Goal: Information Seeking & Learning: Learn about a topic

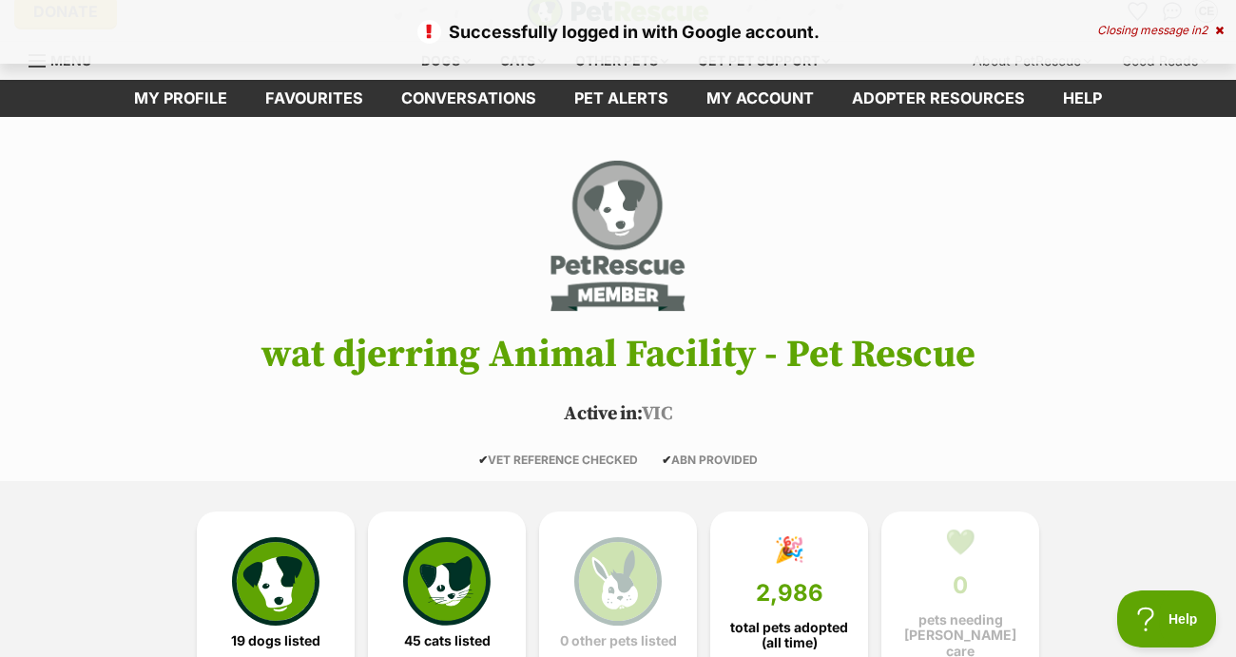
scroll to position [18, 0]
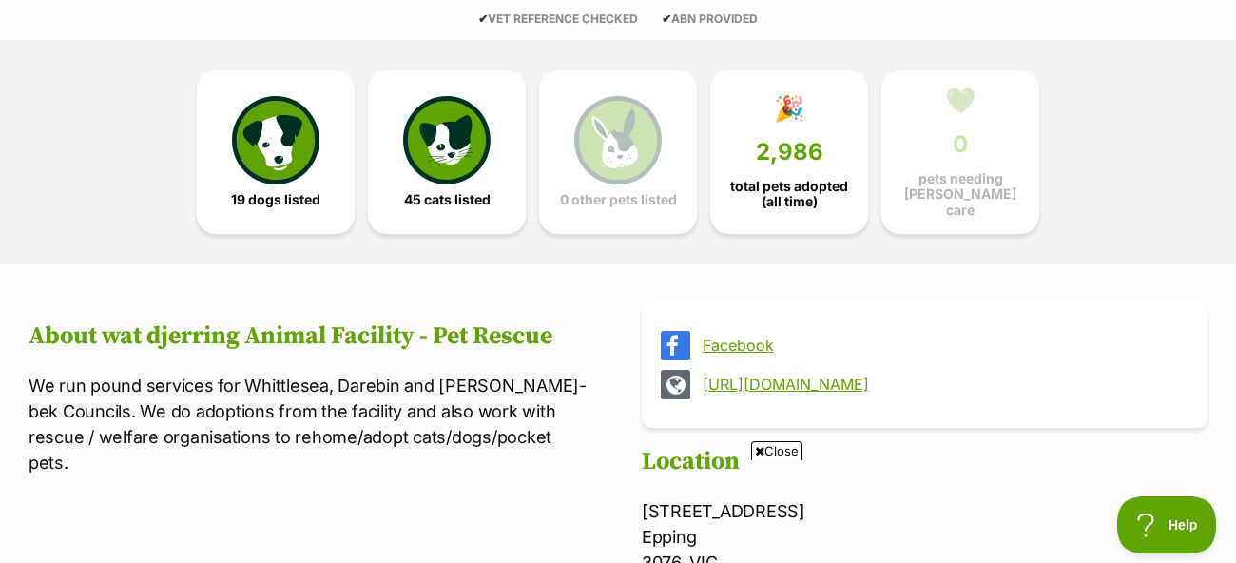
click at [777, 183] on span "total pets adopted (all time)" at bounding box center [789, 194] width 126 height 30
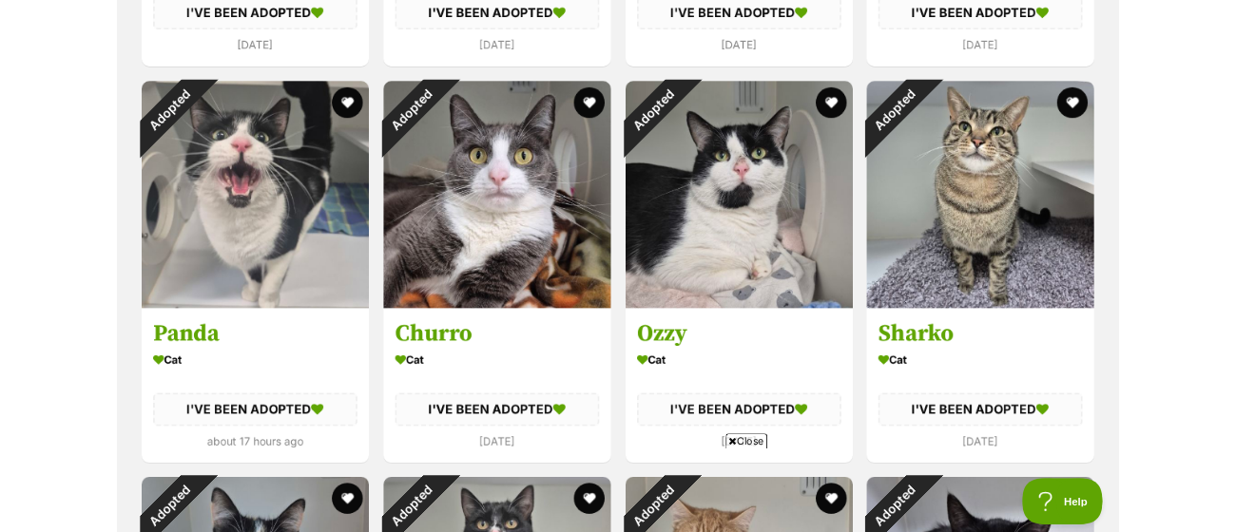
scroll to position [3274, 0]
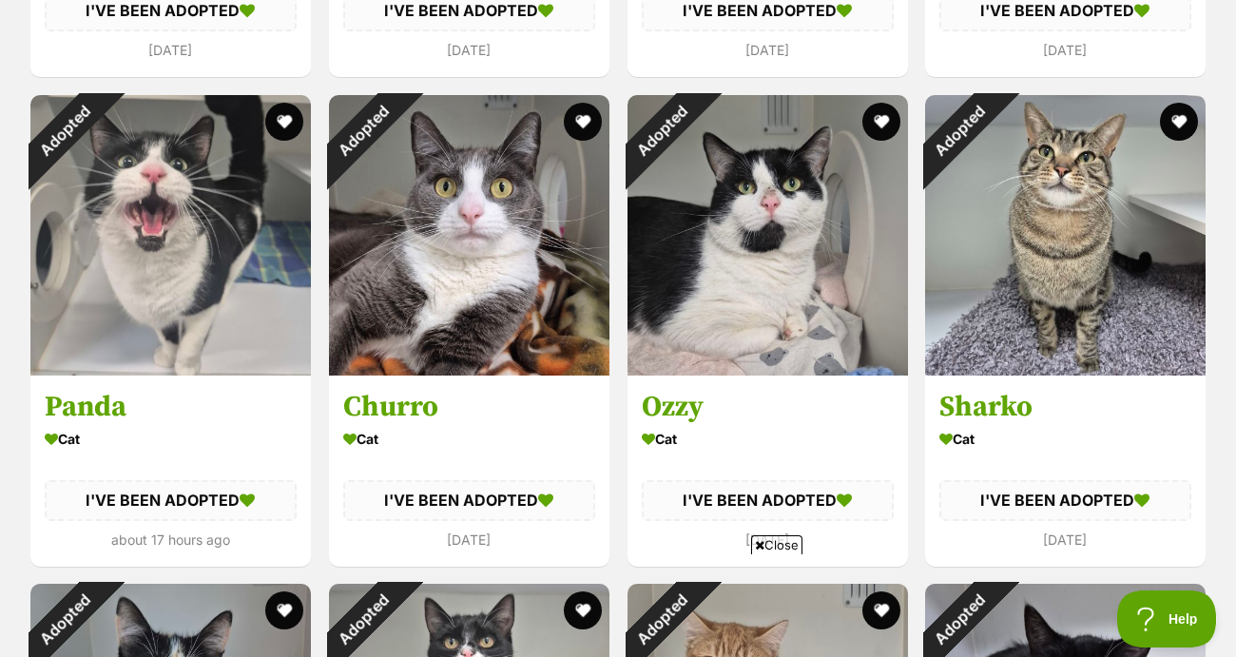
click at [275, 122] on button "favourite" at bounding box center [284, 122] width 38 height 38
click at [107, 504] on div "I'VE BEEN ADOPTED" at bounding box center [171, 500] width 252 height 40
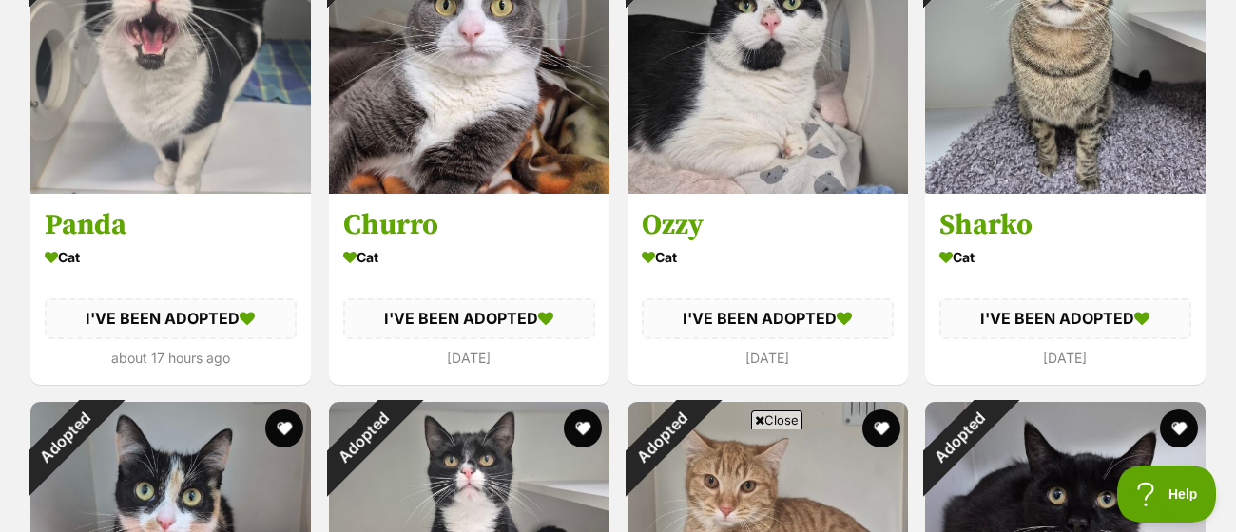
scroll to position [3476, 0]
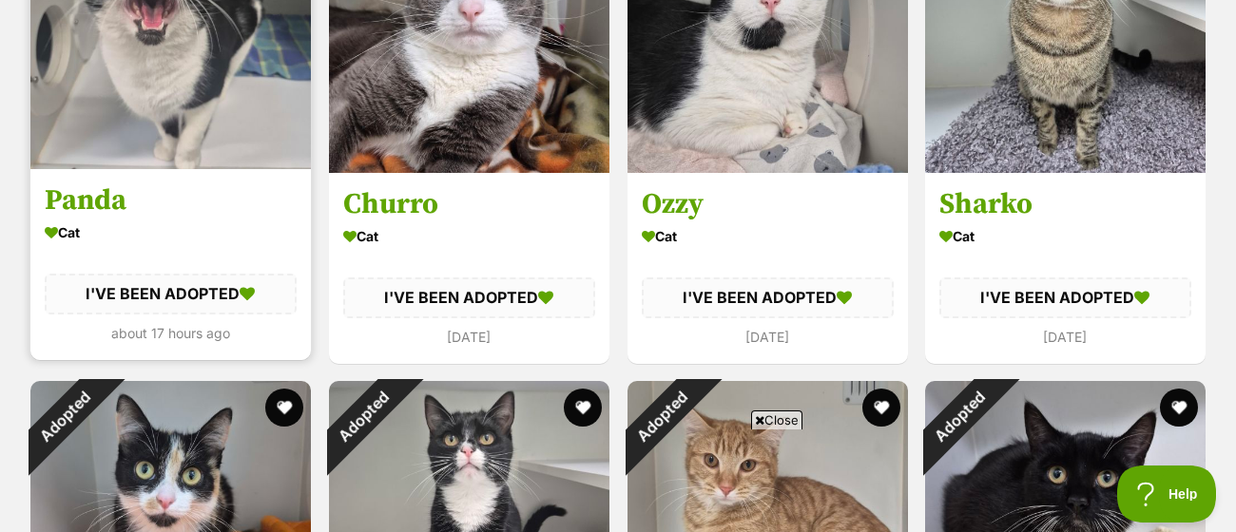
click at [102, 320] on section "Cat I'VE BEEN ADOPTED about 17 hours ago" at bounding box center [171, 282] width 252 height 126
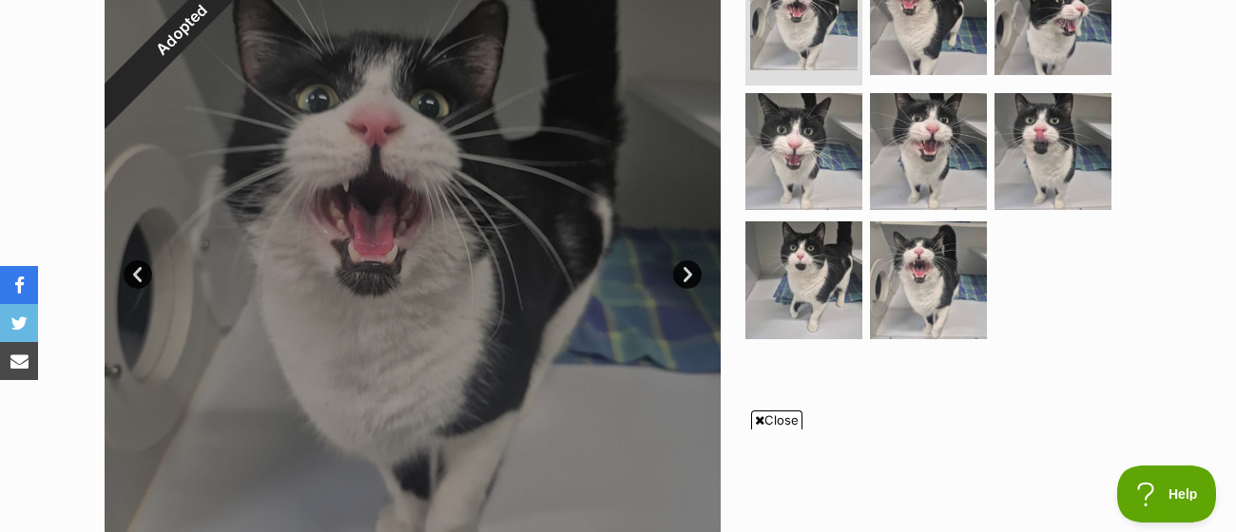
scroll to position [440, 0]
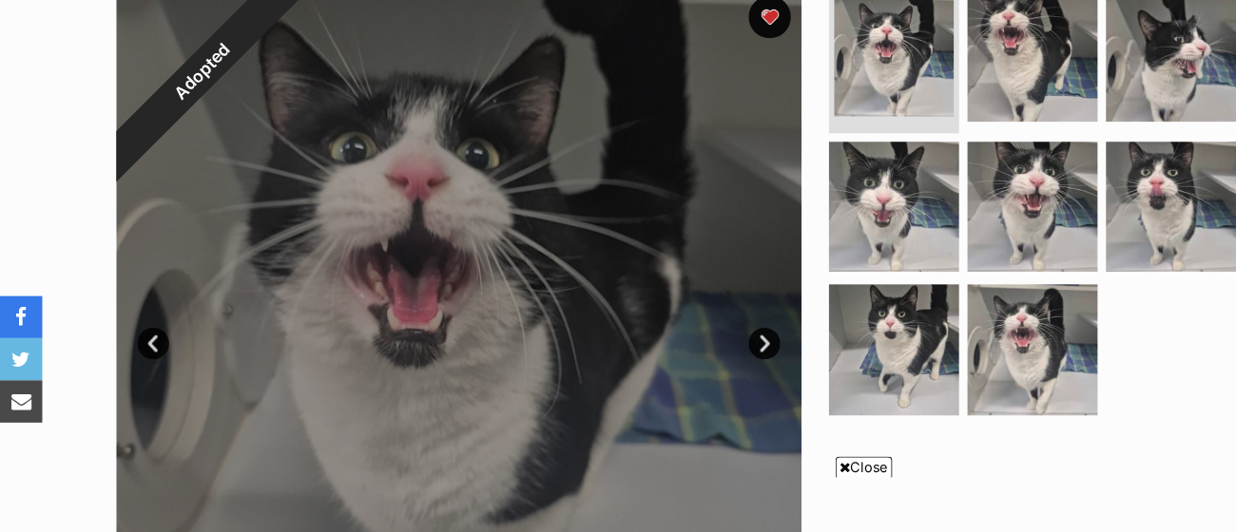
scroll to position [407, 0]
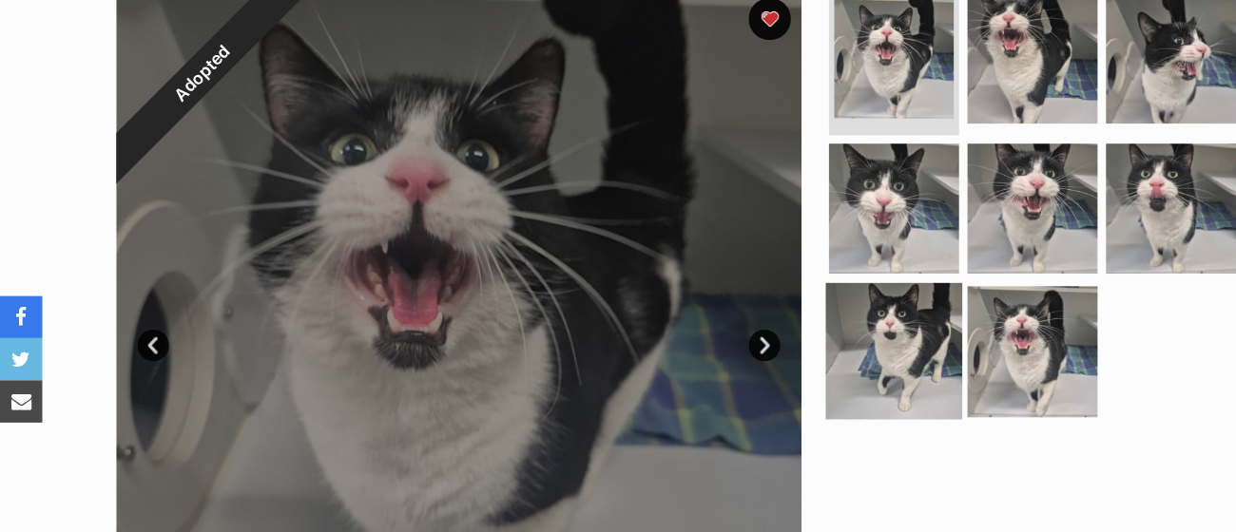
click at [804, 287] on img at bounding box center [804, 316] width 123 height 123
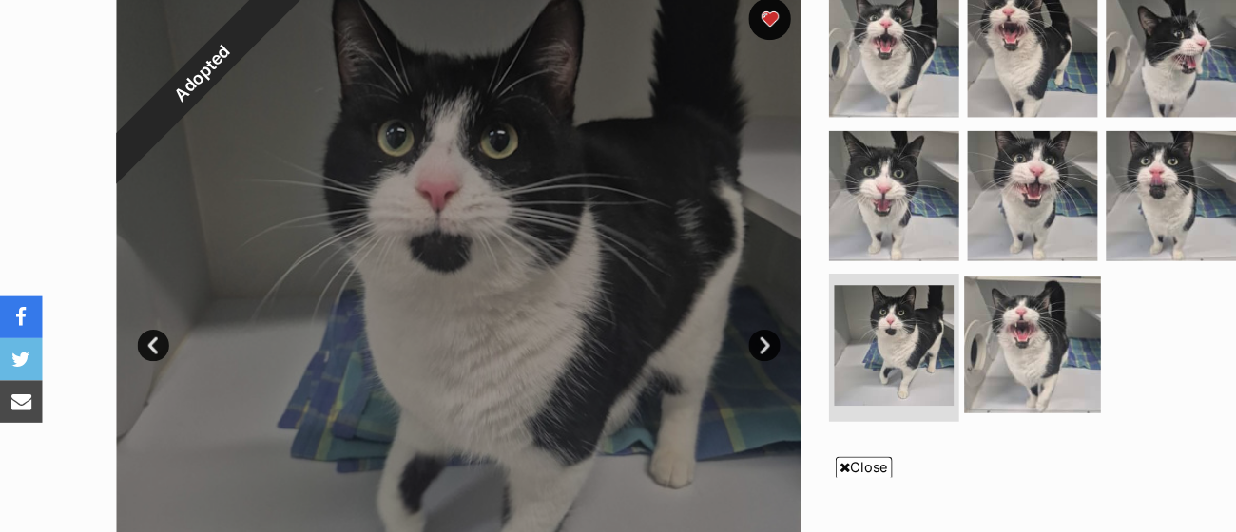
click at [929, 331] on img at bounding box center [928, 310] width 123 height 123
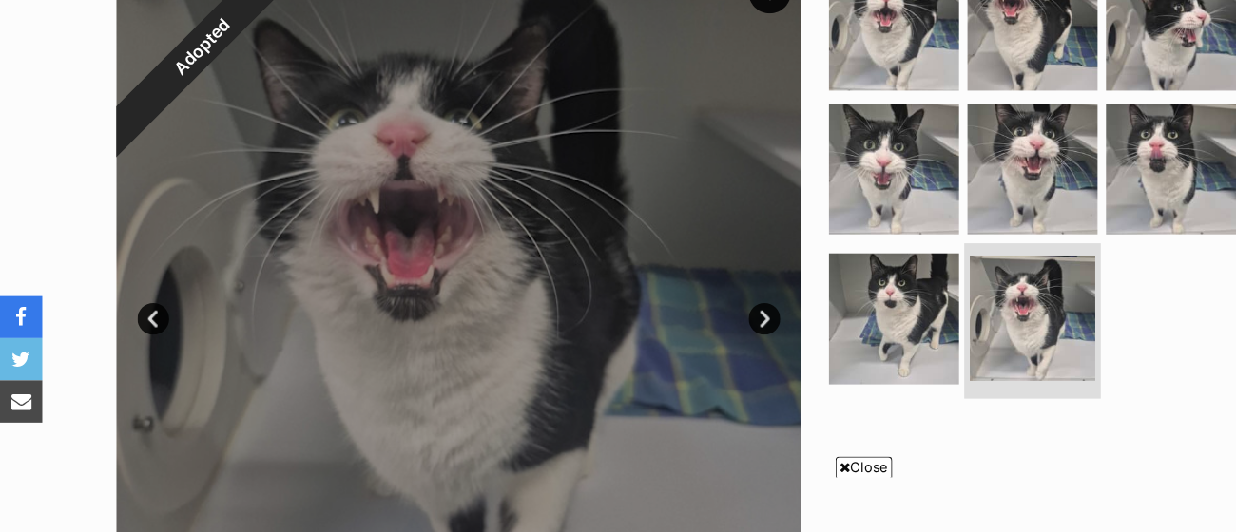
scroll to position [374, 0]
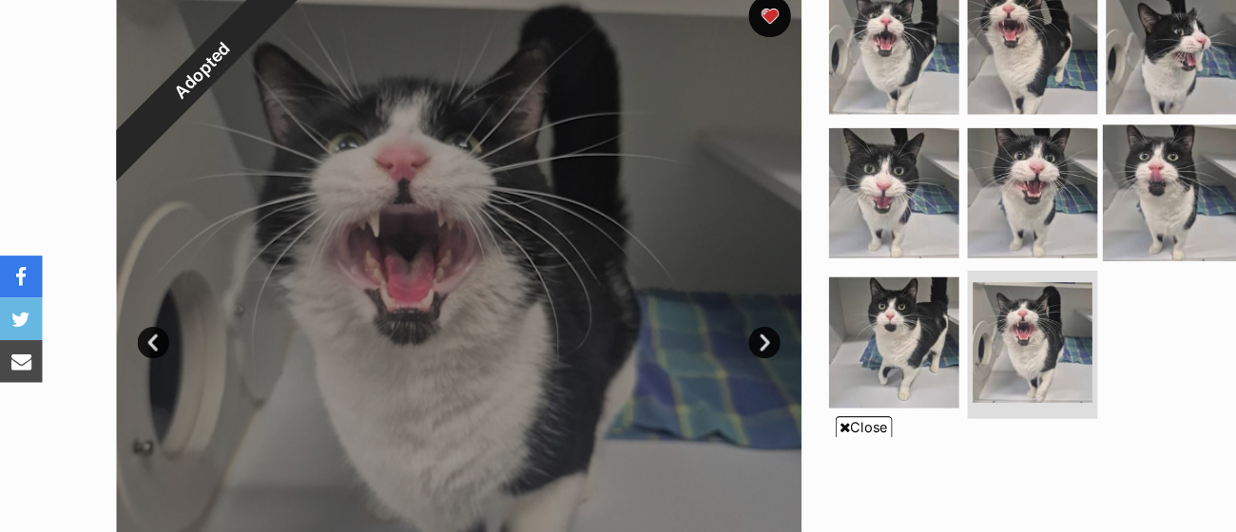
click at [1030, 196] on img at bounding box center [1053, 208] width 123 height 123
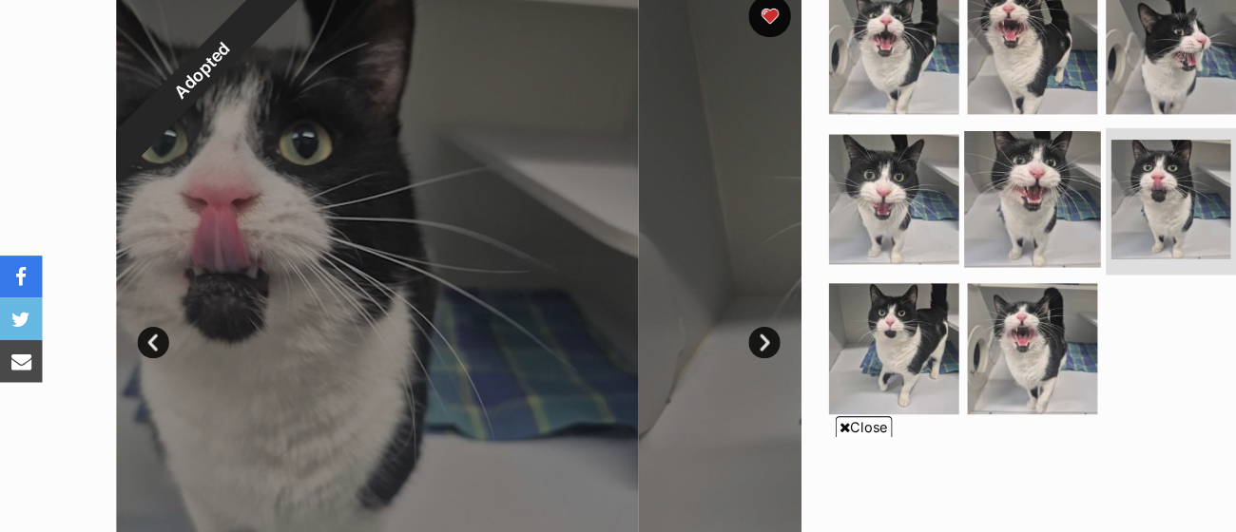
click at [947, 208] on img at bounding box center [928, 214] width 123 height 123
